Goal: Task Accomplishment & Management: Use online tool/utility

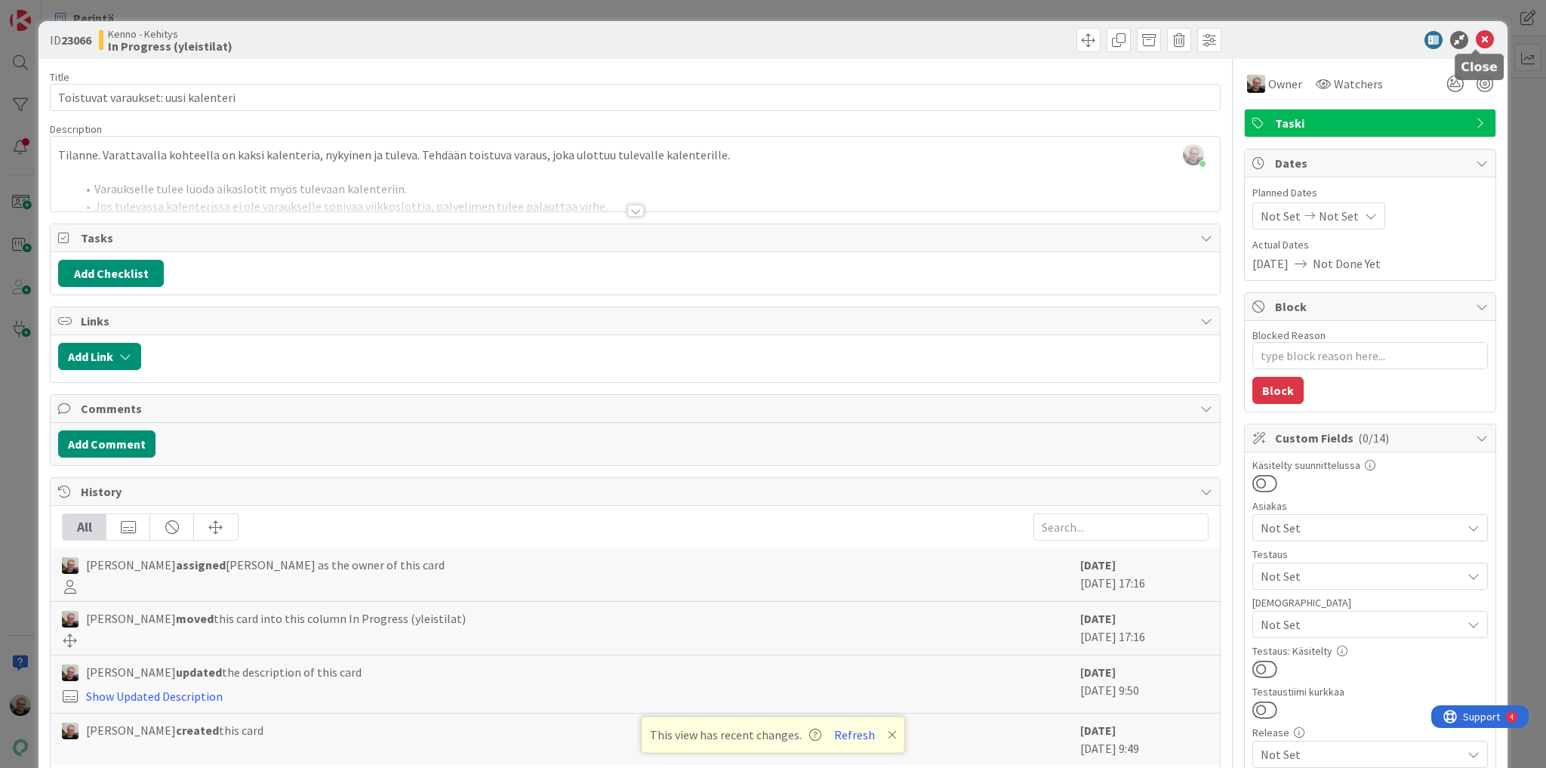
click at [1476, 39] on icon at bounding box center [1485, 40] width 18 height 18
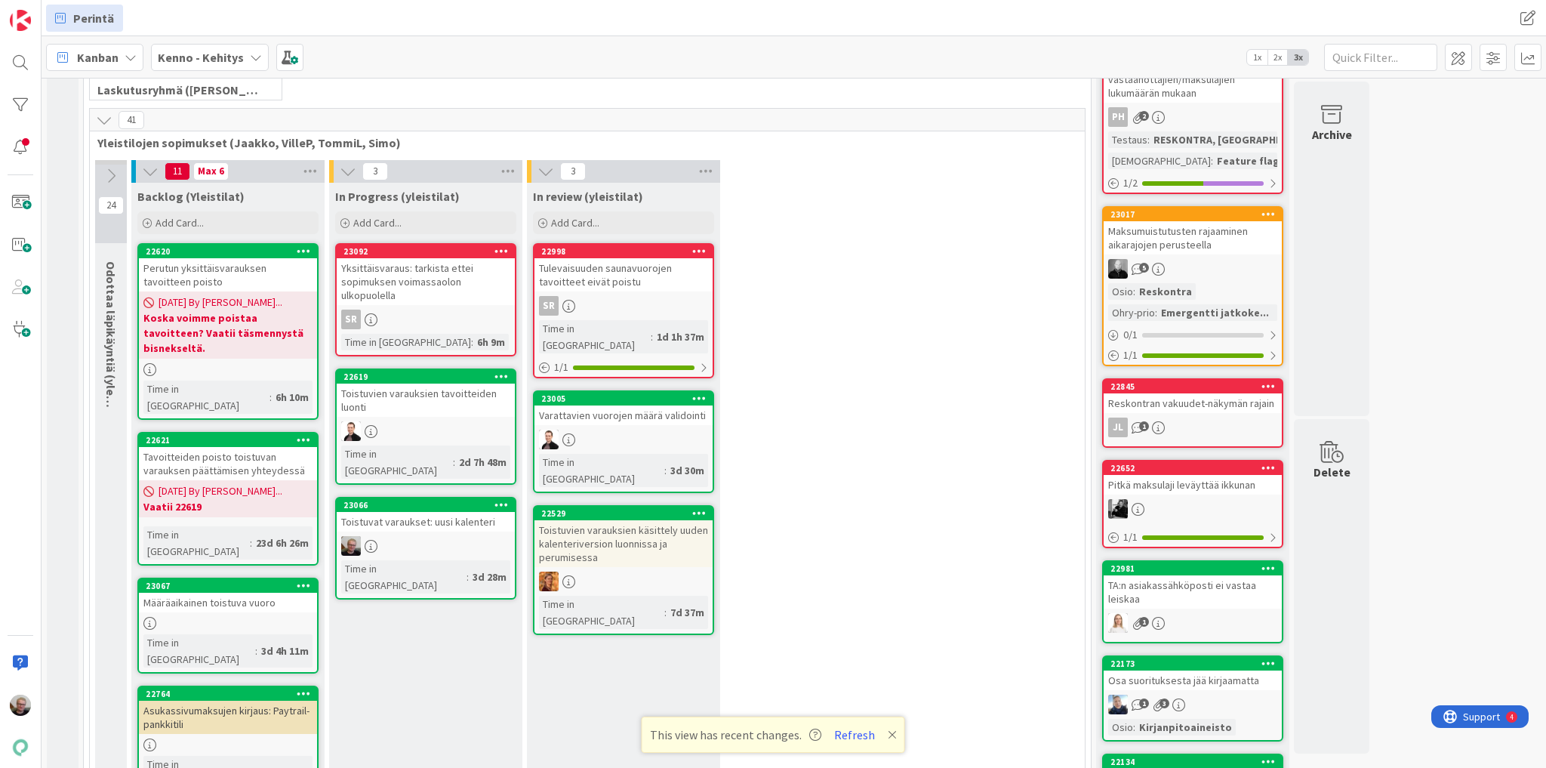
scroll to position [302, 0]
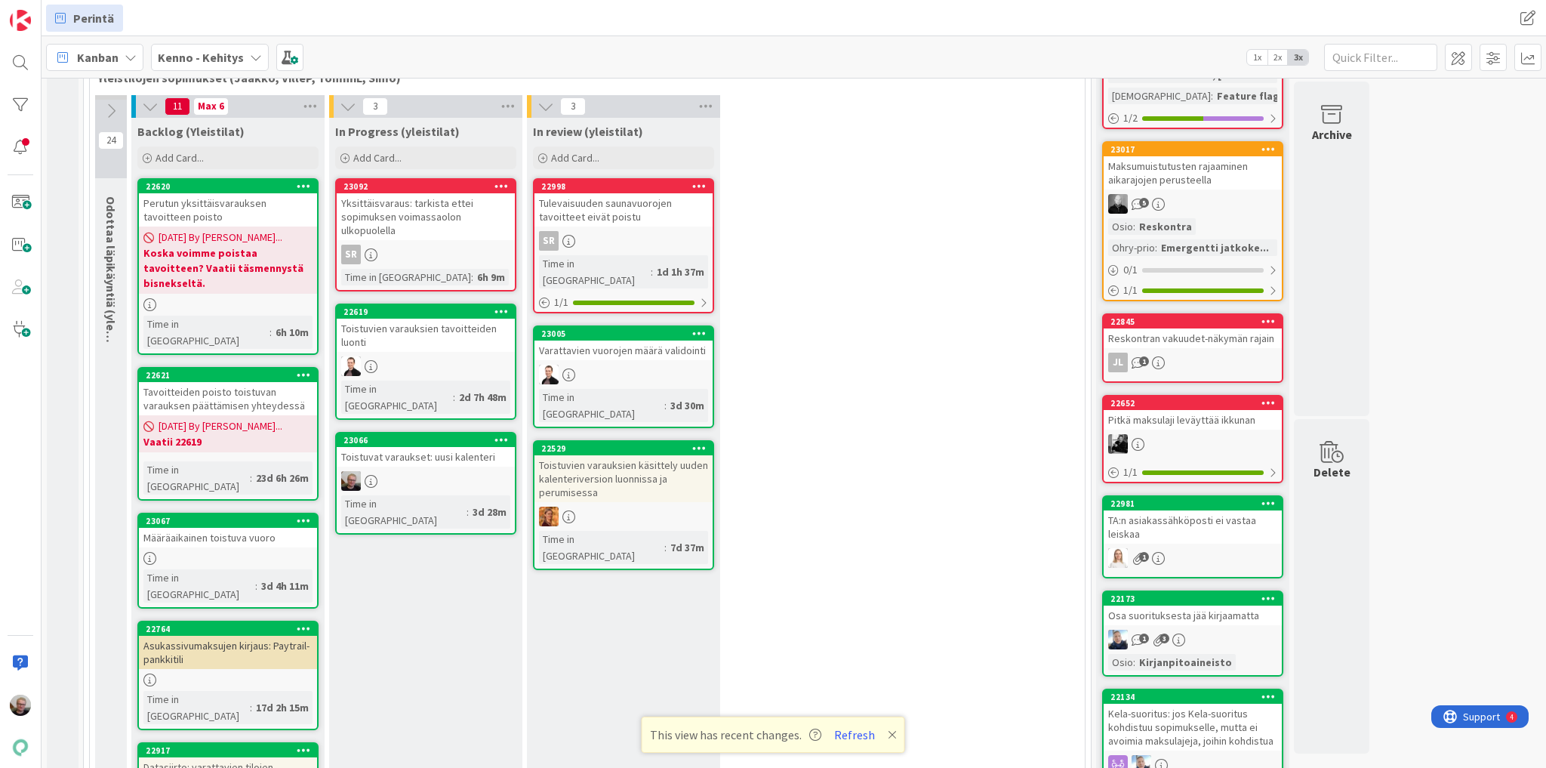
click at [627, 455] on div "Toistuvien varauksien käsittely uuden kalenteriversion luonnissa ja perumisessa" at bounding box center [623, 478] width 178 height 47
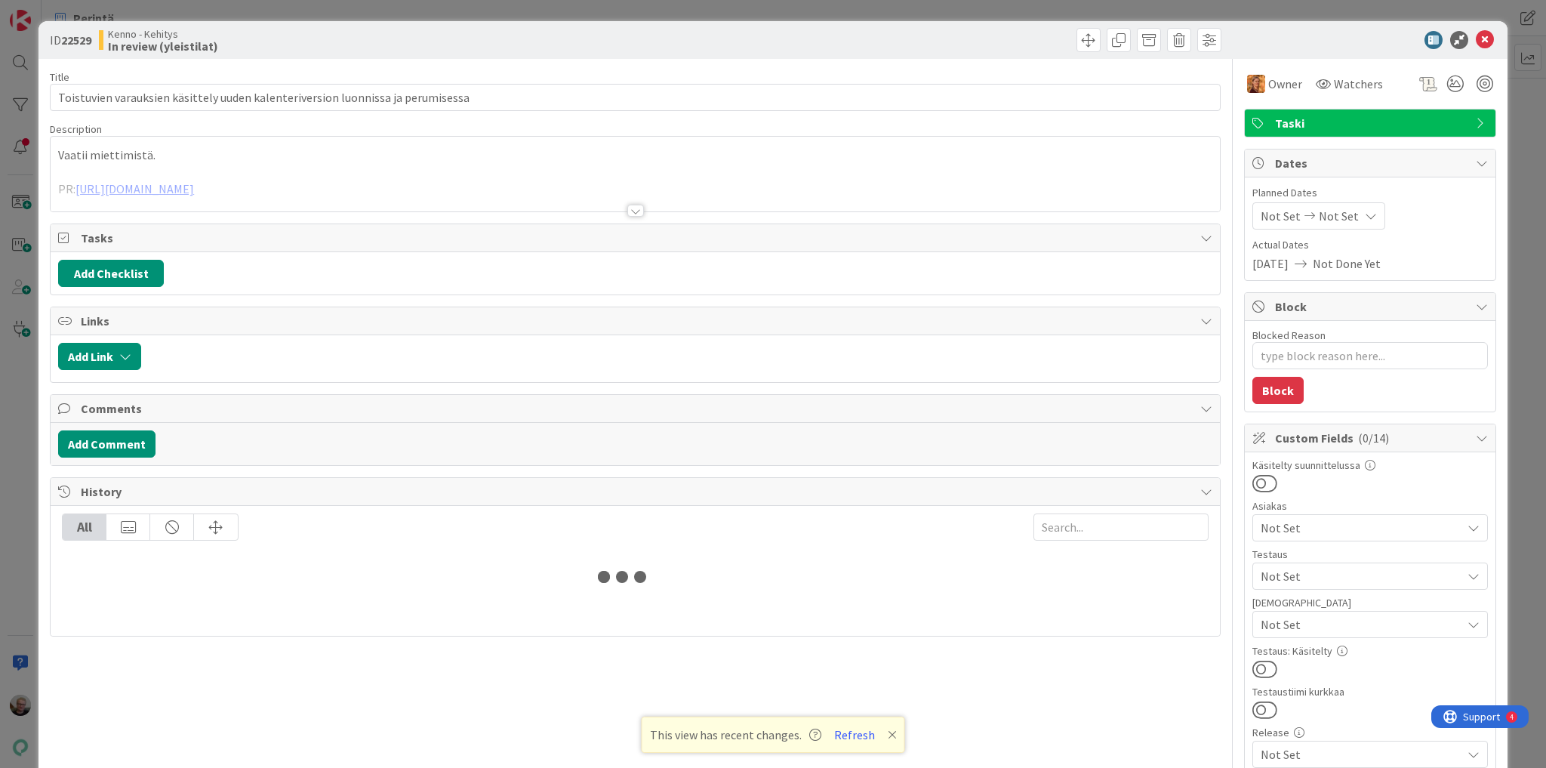
type textarea "x"
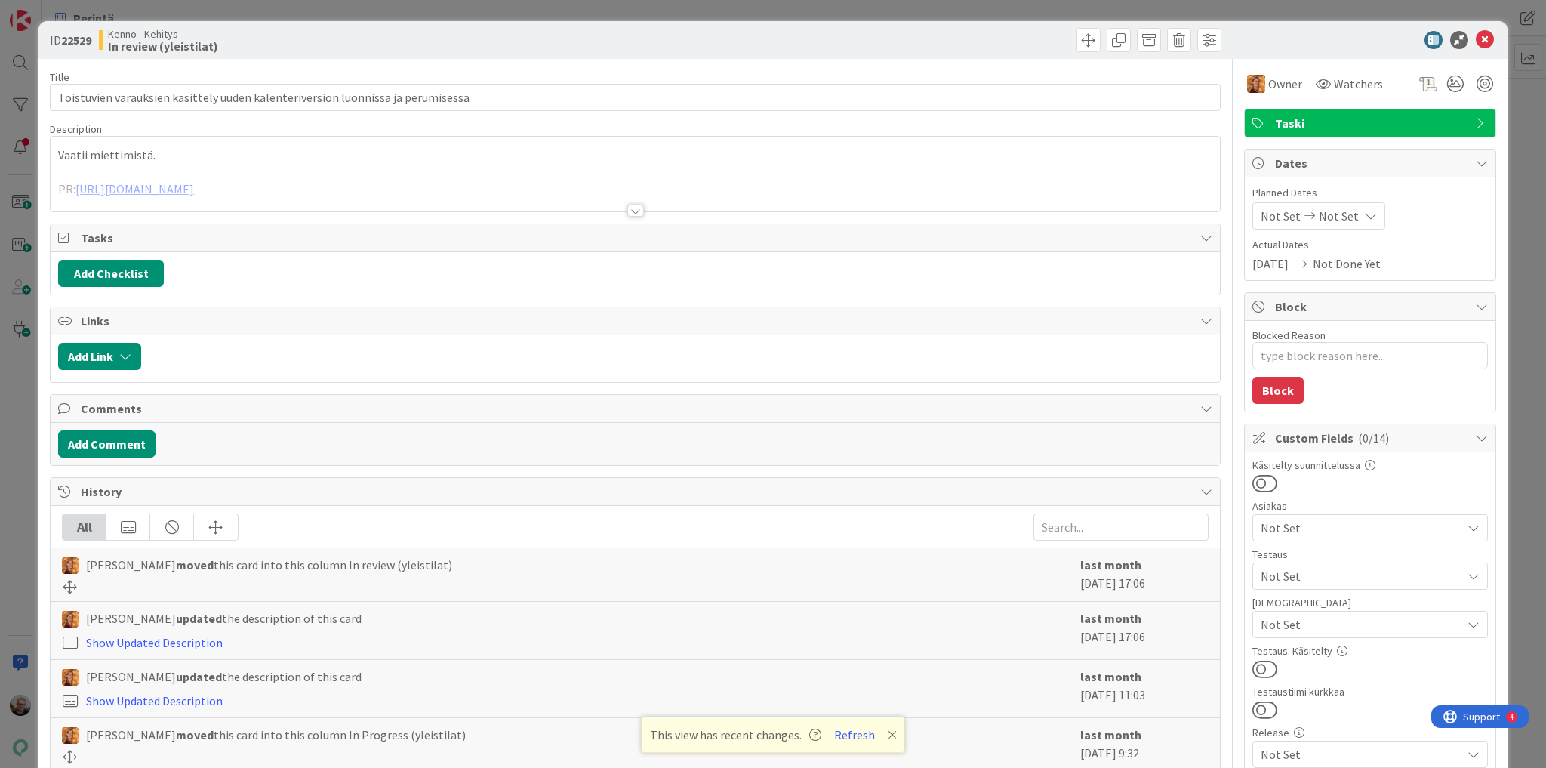
click at [180, 189] on div at bounding box center [635, 192] width 1169 height 38
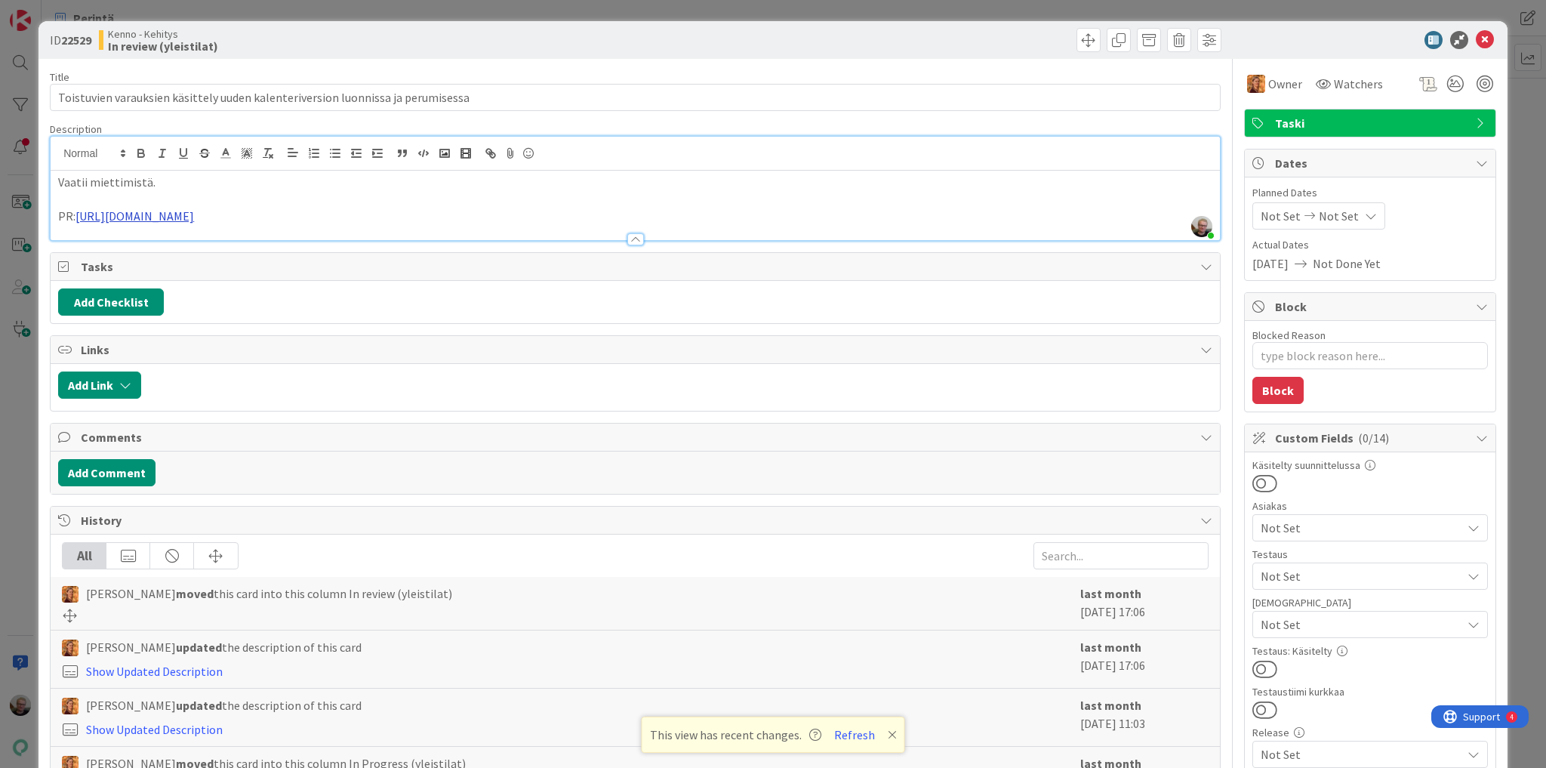
click at [194, 214] on link "[URL][DOMAIN_NAME]" at bounding box center [134, 215] width 118 height 15
click at [183, 241] on link "[URL][DOMAIN_NAME]" at bounding box center [153, 245] width 103 height 20
click at [1476, 36] on icon at bounding box center [1485, 40] width 18 height 18
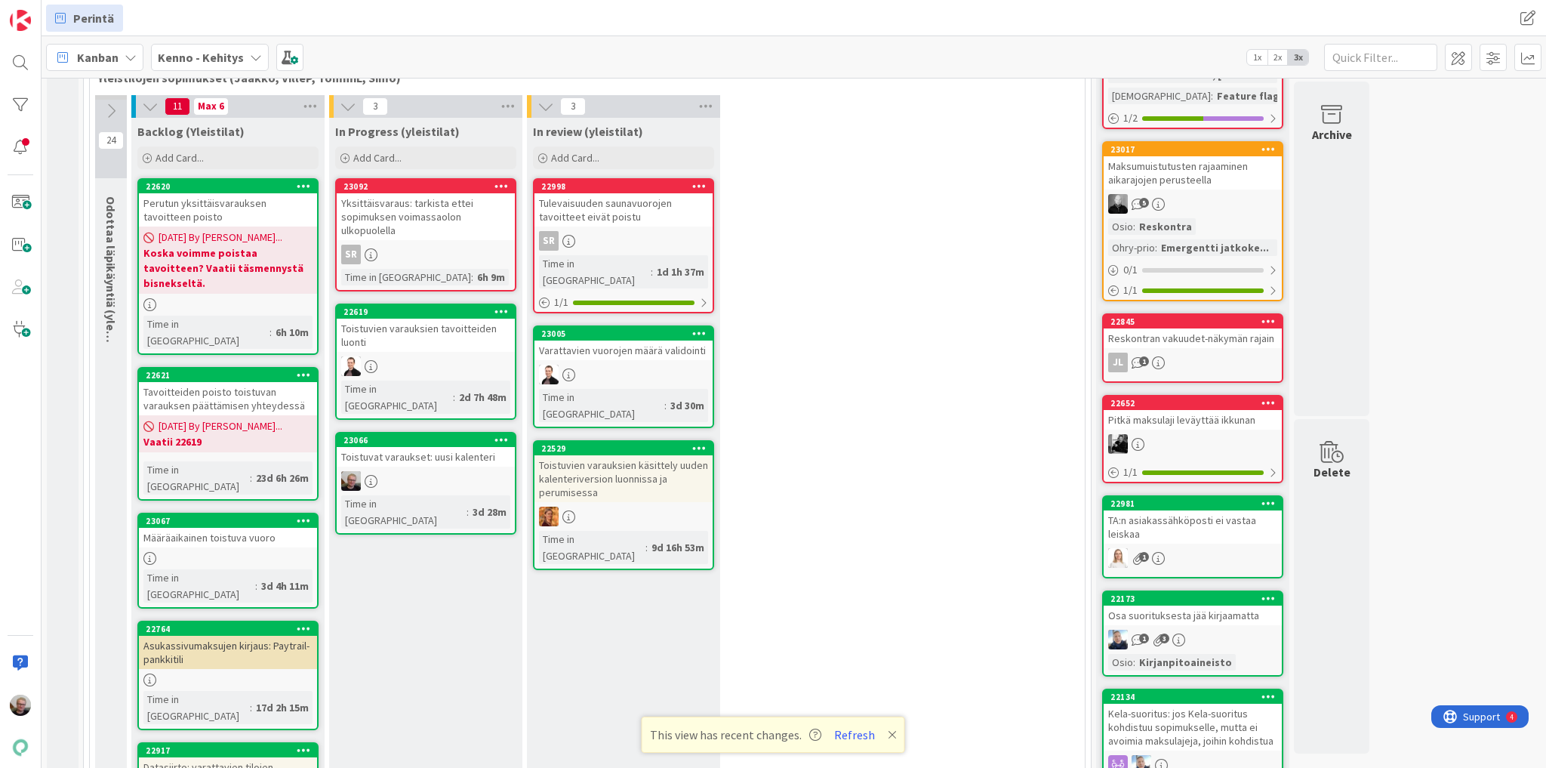
click at [700, 442] on icon at bounding box center [699, 447] width 14 height 11
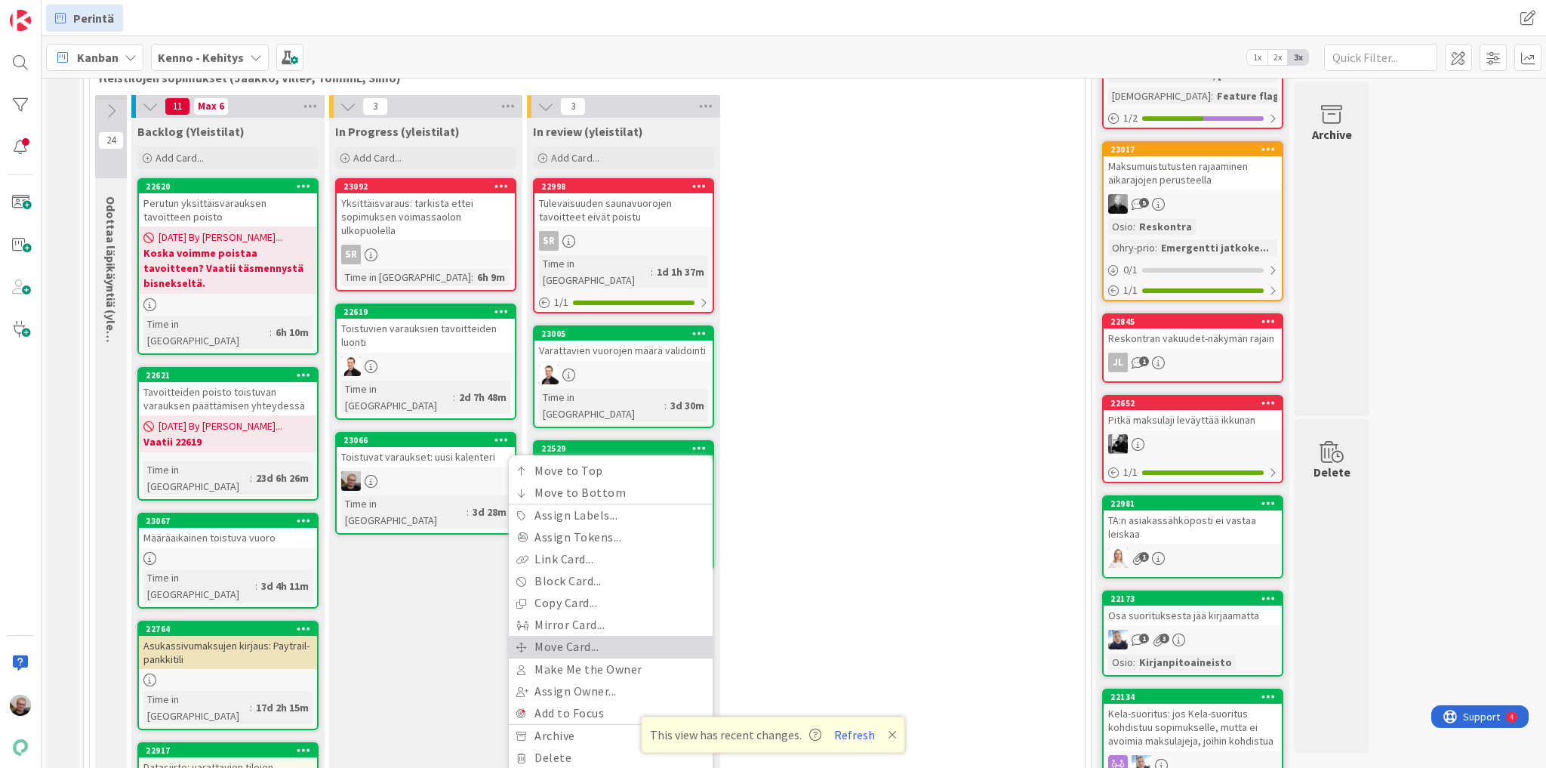
click at [562, 636] on link "Move Card..." at bounding box center [611, 647] width 204 height 22
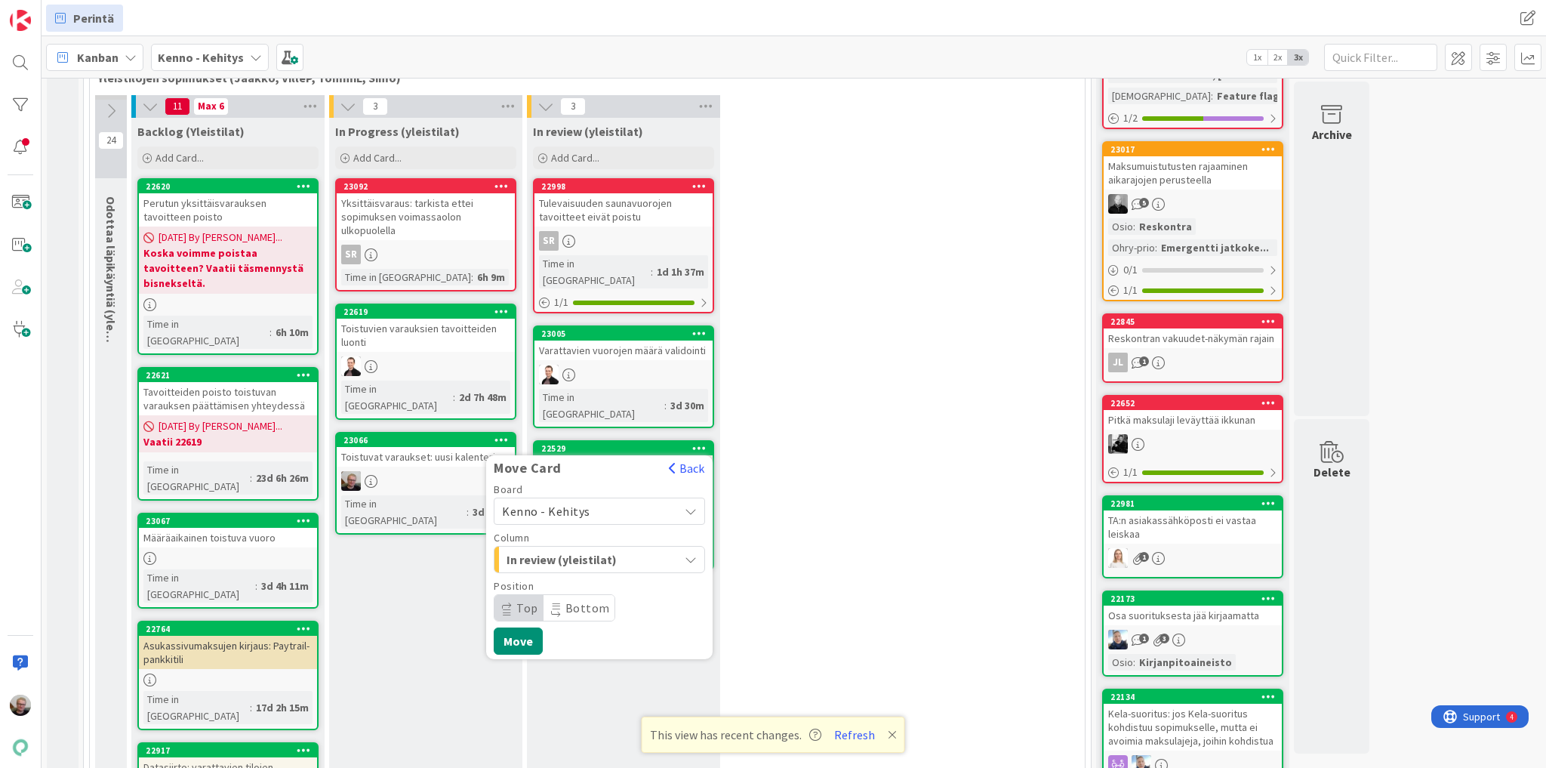
click at [648, 547] on div "In review (yleistilat)" at bounding box center [591, 559] width 176 height 24
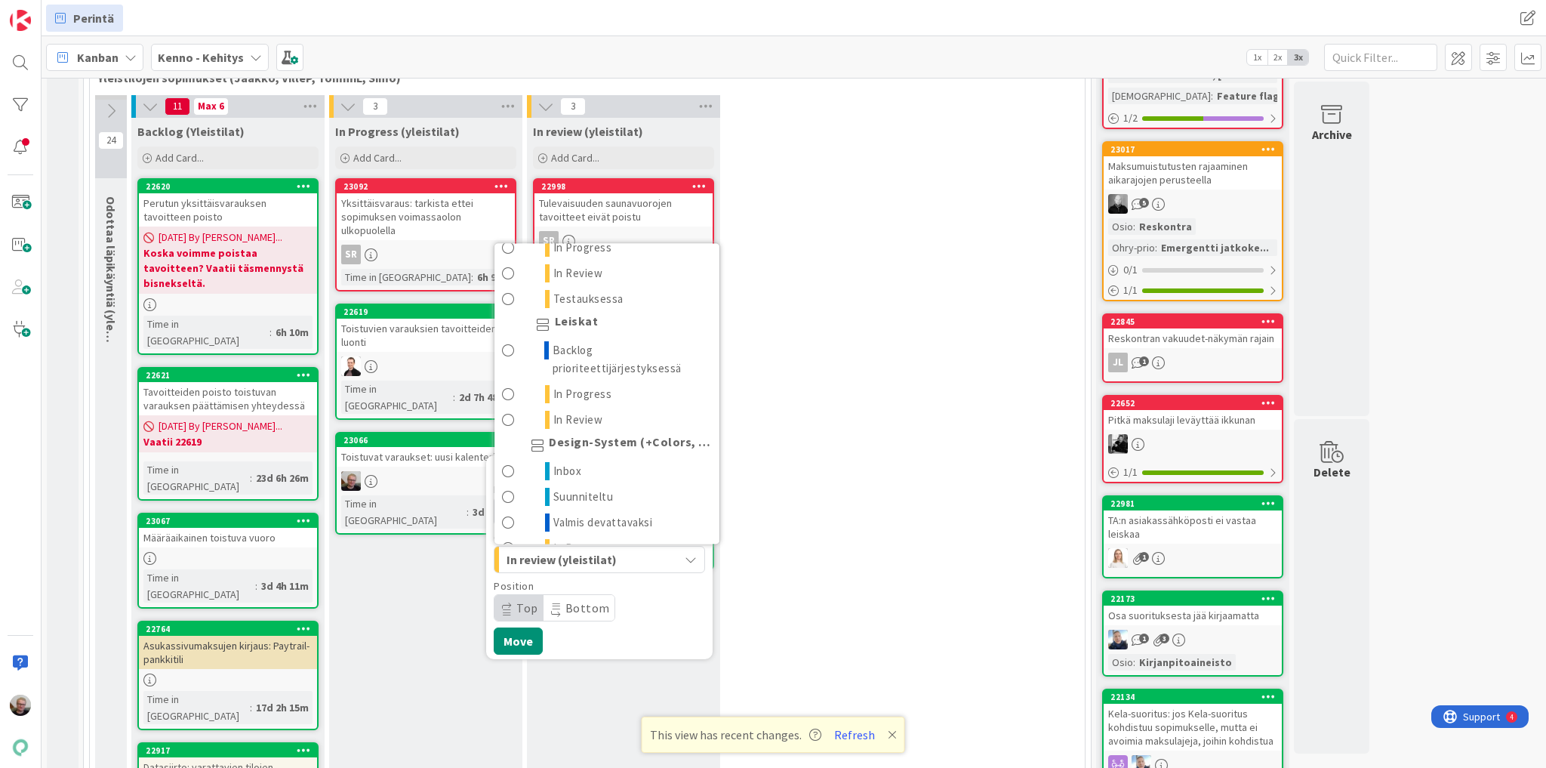
scroll to position [1842, 0]
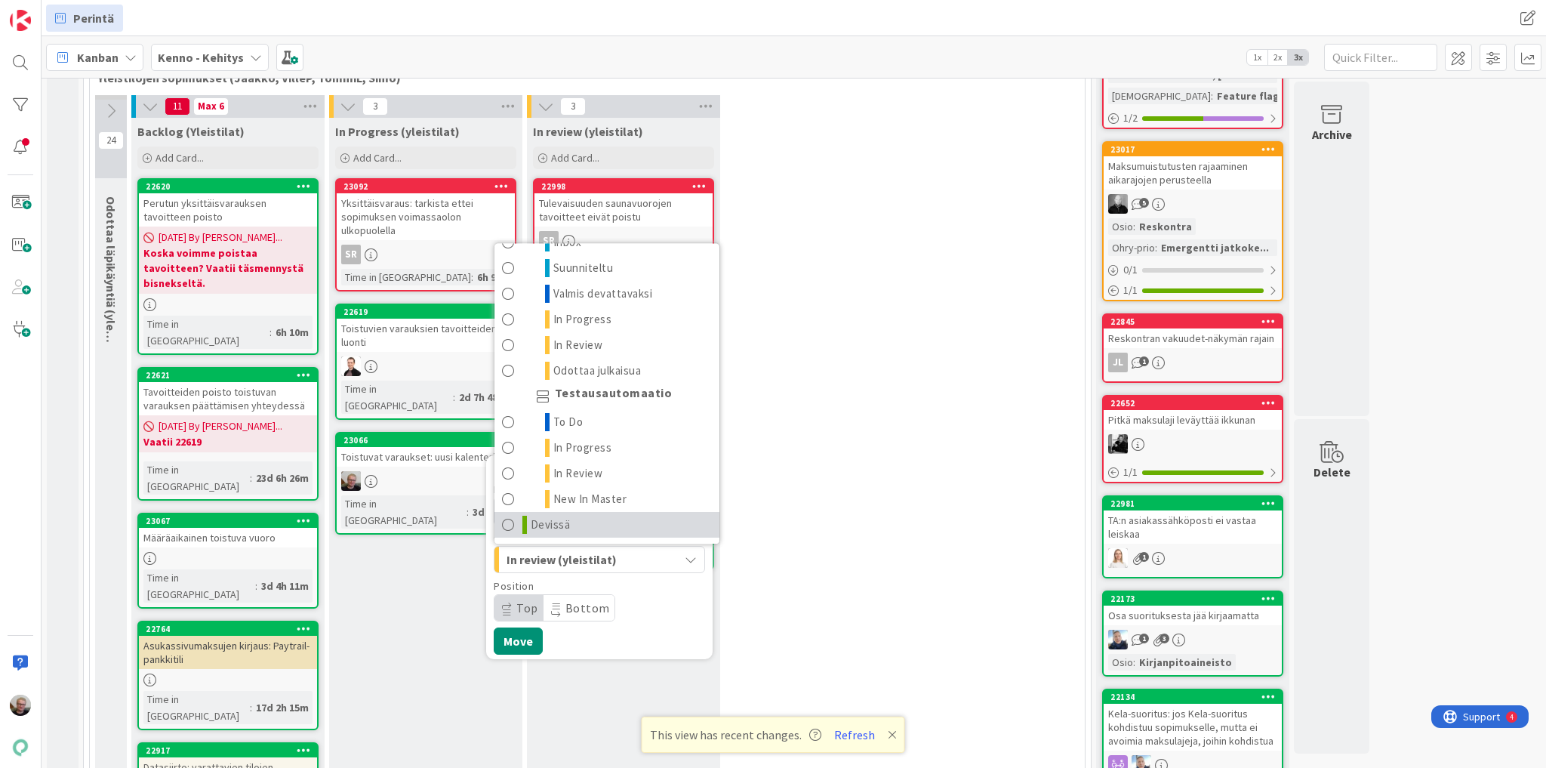
click at [596, 512] on link "Devissä" at bounding box center [606, 525] width 225 height 26
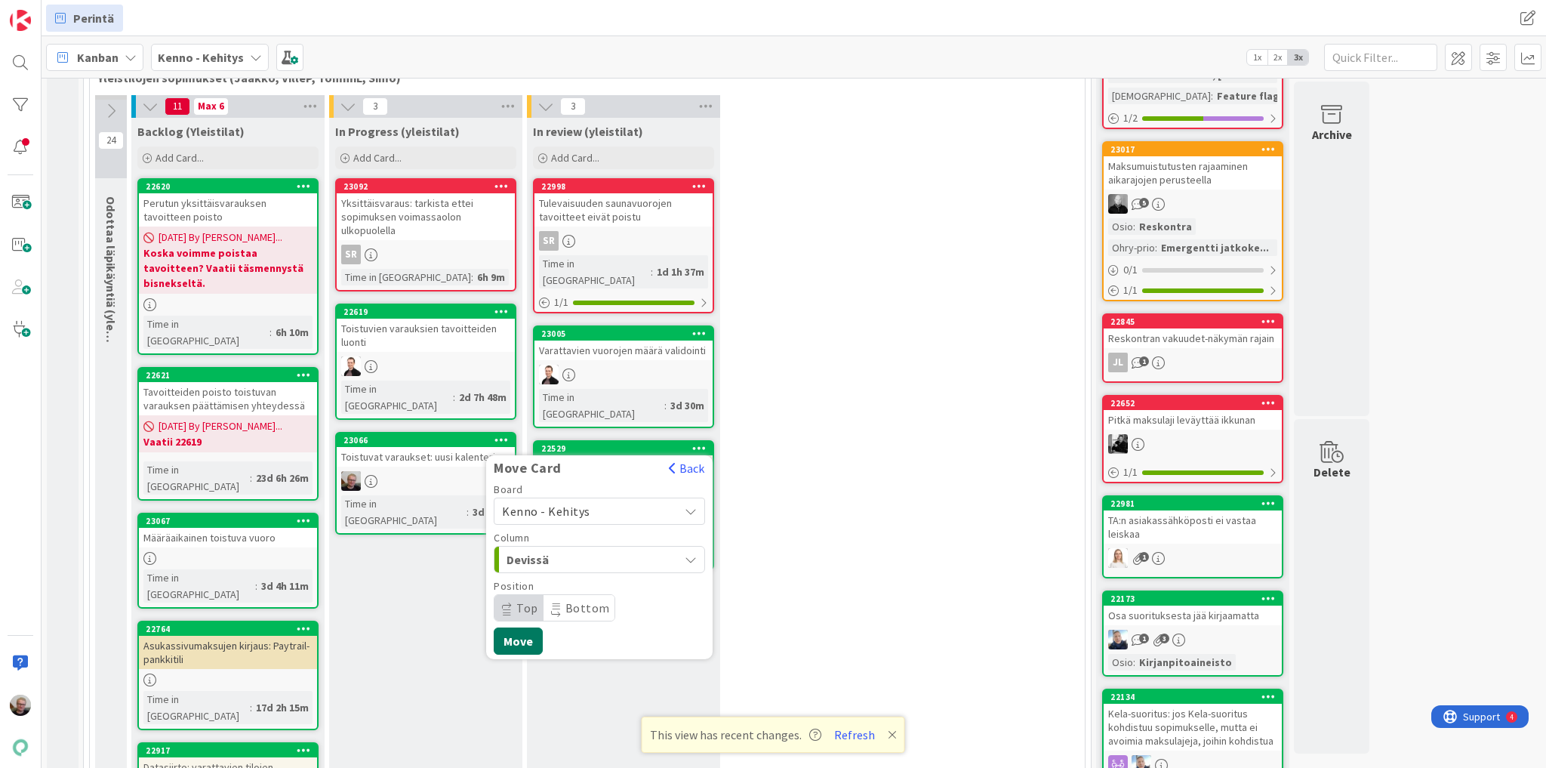
click at [519, 627] on button "Move" at bounding box center [518, 640] width 49 height 27
